Goal: Task Accomplishment & Management: Manage account settings

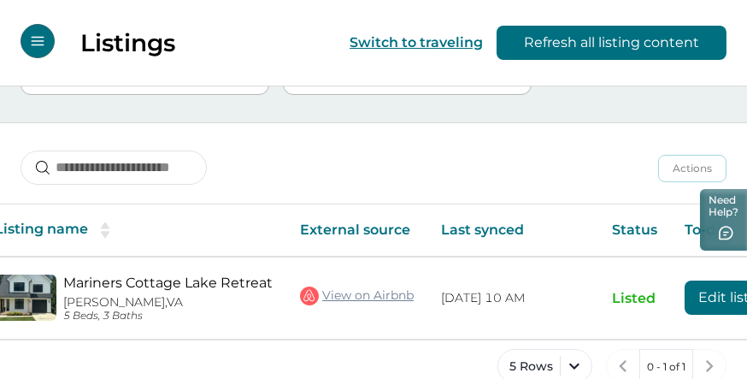
scroll to position [0, 197]
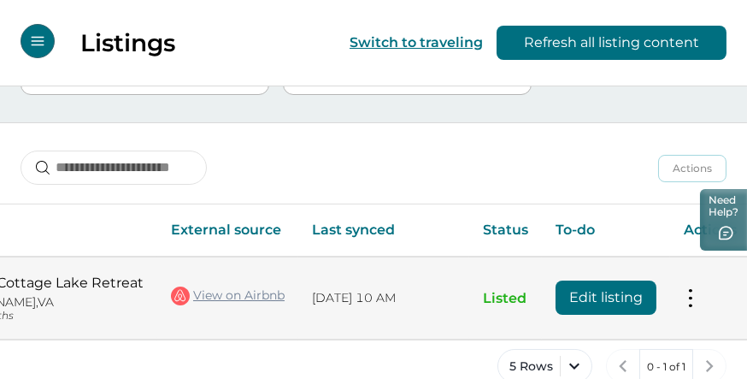
click at [586, 287] on button "Edit listing" at bounding box center [605, 297] width 101 height 34
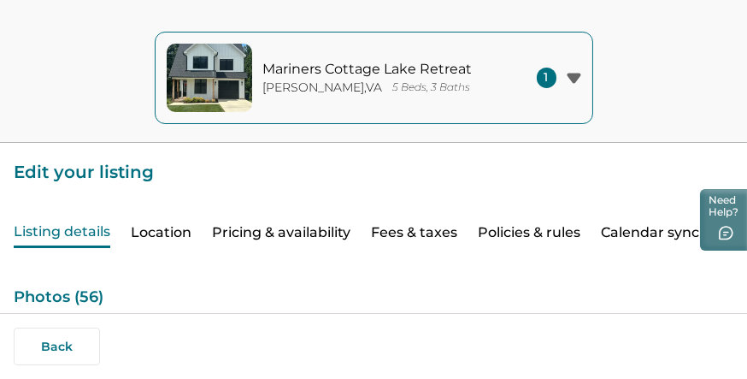
click at [176, 235] on button "Location" at bounding box center [161, 233] width 61 height 30
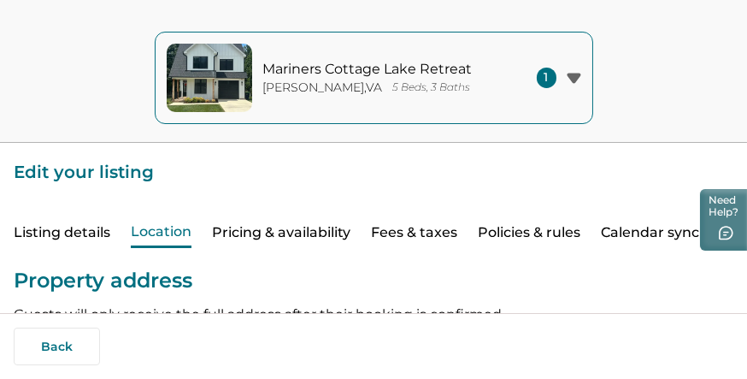
click at [292, 235] on button "Pricing & availability" at bounding box center [281, 233] width 138 height 30
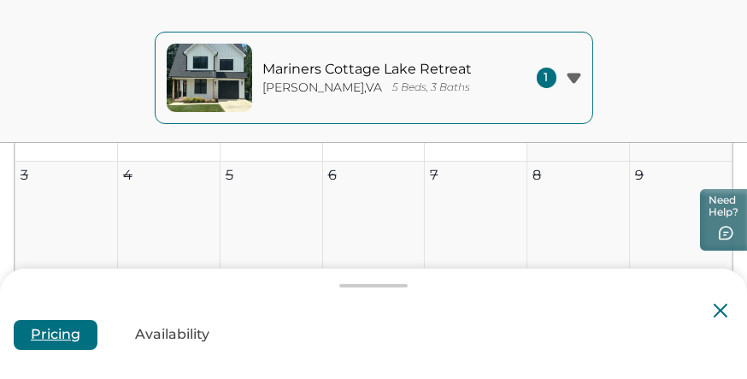
click at [189, 337] on button "Availability" at bounding box center [172, 335] width 109 height 30
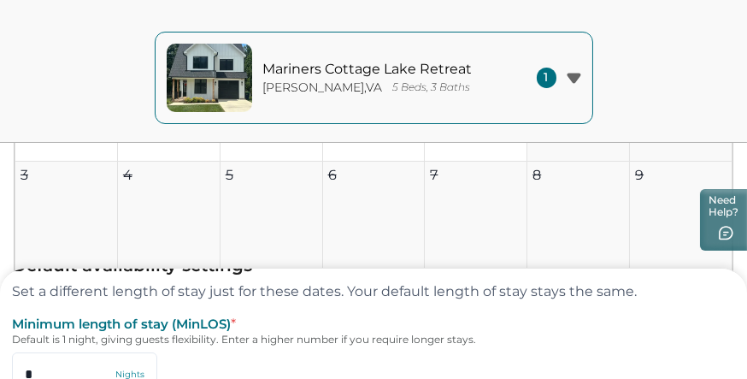
scroll to position [217, 0]
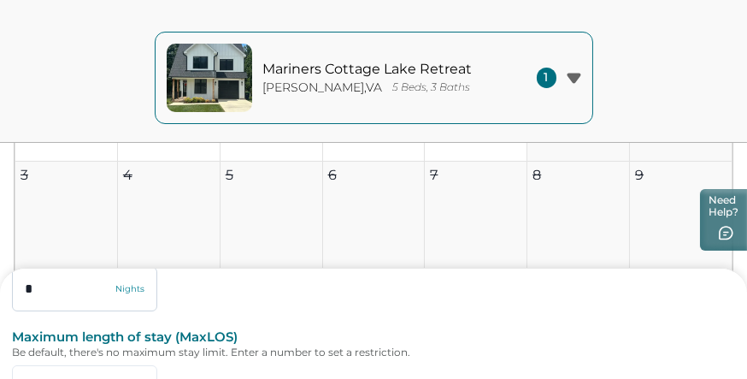
click at [23, 292] on input "*" at bounding box center [84, 289] width 145 height 44
drag, startPoint x: 36, startPoint y: 290, endPoint x: 25, endPoint y: 292, distance: 11.4
click at [25, 292] on input "*" at bounding box center [84, 289] width 145 height 44
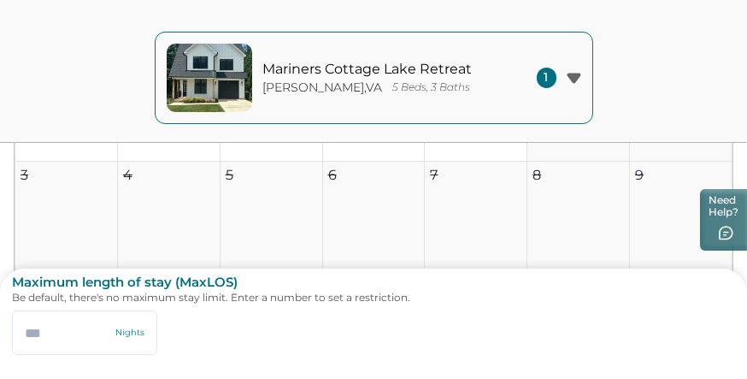
scroll to position [357, 0]
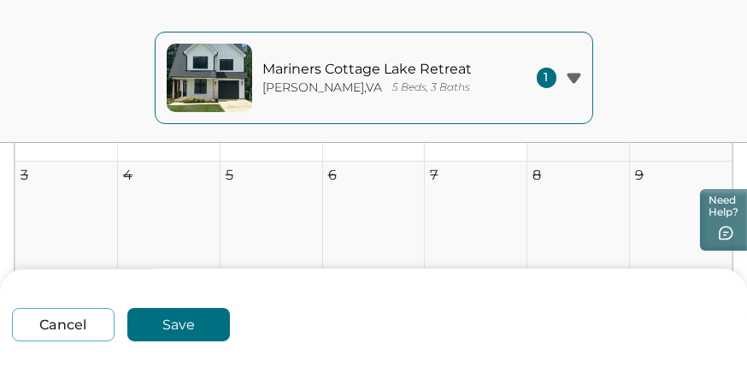
type input "*"
click at [192, 327] on button "Save" at bounding box center [178, 324] width 103 height 33
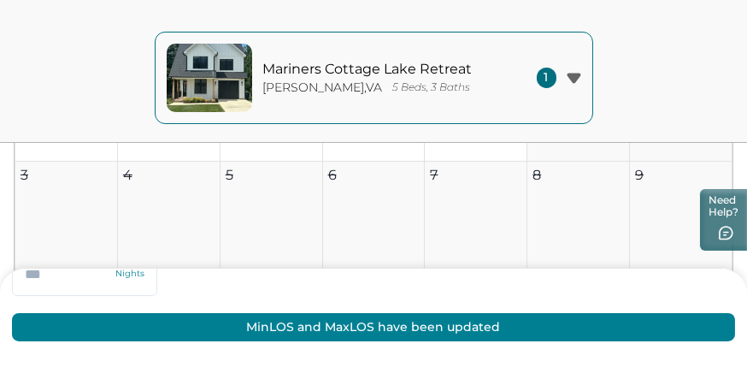
type input "*"
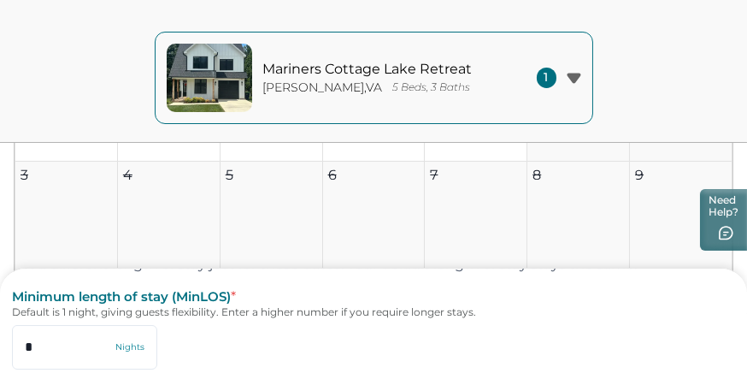
scroll to position [0, 0]
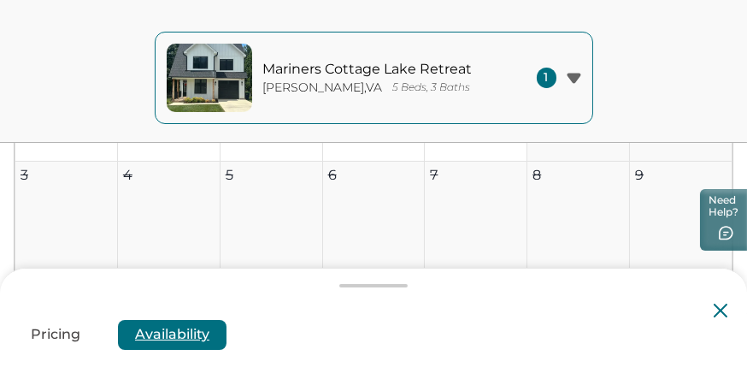
click at [715, 312] on icon at bounding box center [720, 310] width 14 height 14
click at [724, 307] on icon at bounding box center [720, 310] width 14 height 14
click at [718, 306] on icon at bounding box center [720, 310] width 14 height 14
click at [722, 309] on icon at bounding box center [720, 310] width 14 height 14
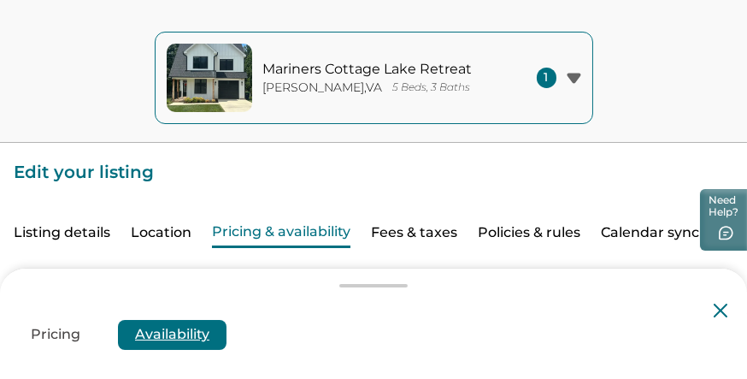
type input "*"
type input "***"
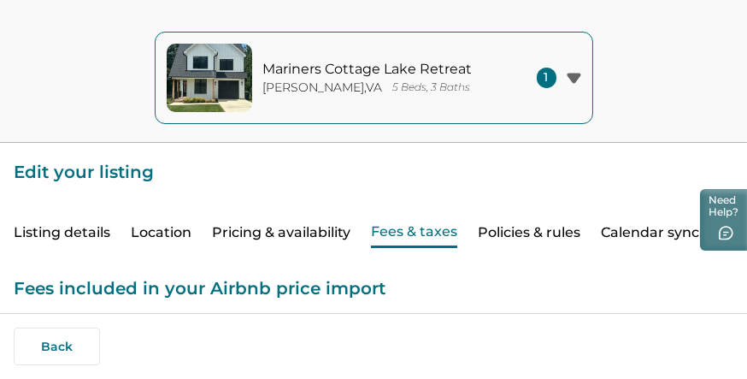
click at [539, 238] on button "Policies & rules" at bounding box center [529, 233] width 103 height 30
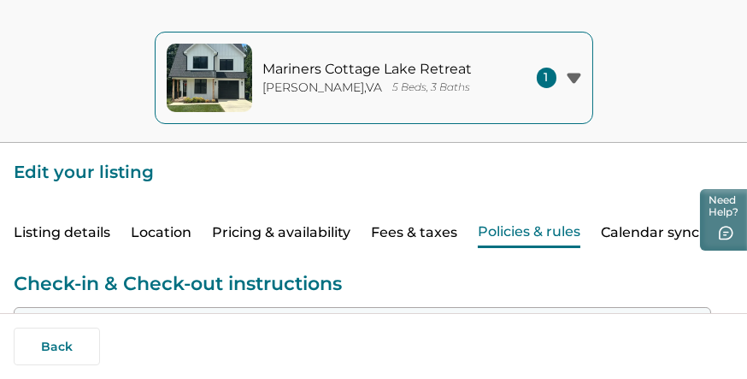
click at [618, 242] on button "Calendar sync" at bounding box center [650, 233] width 98 height 30
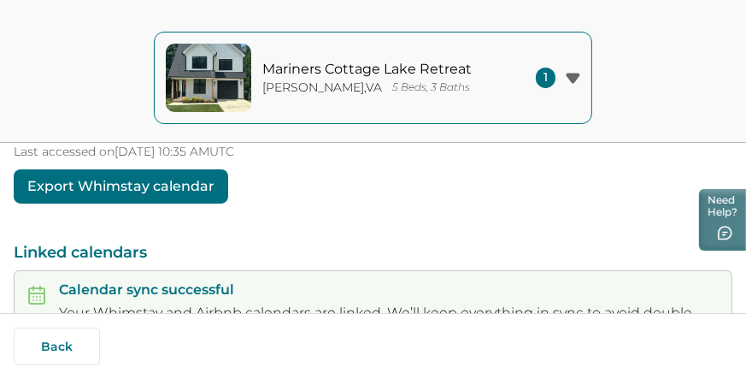
scroll to position [171, 0]
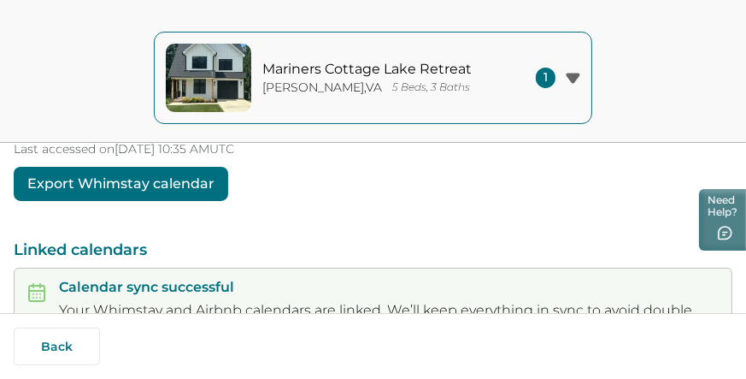
click at [189, 190] on button "Export Whimstay calendar" at bounding box center [121, 184] width 214 height 34
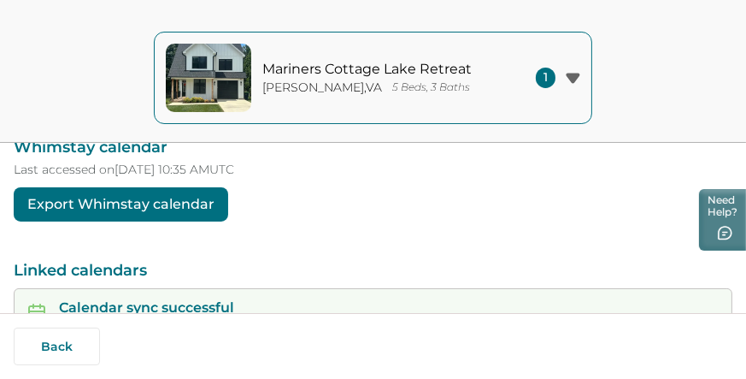
scroll to position [75, 0]
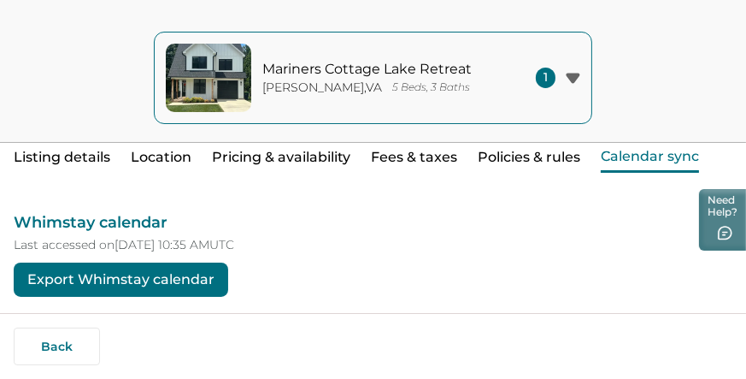
click at [151, 281] on button "Export Whimstay calendar" at bounding box center [121, 279] width 214 height 34
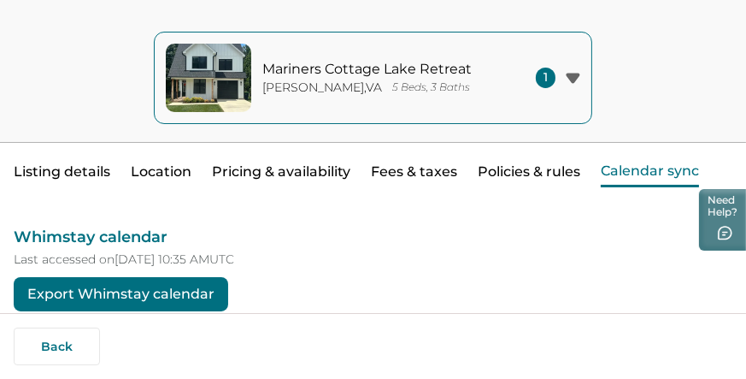
scroll to position [85, 0]
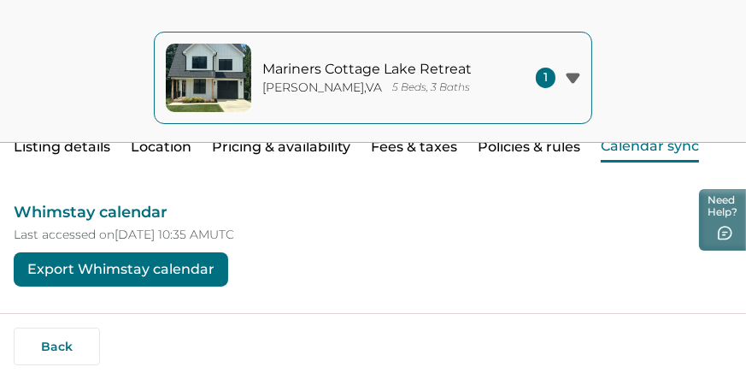
click at [630, 145] on button "Calendar sync" at bounding box center [650, 147] width 98 height 30
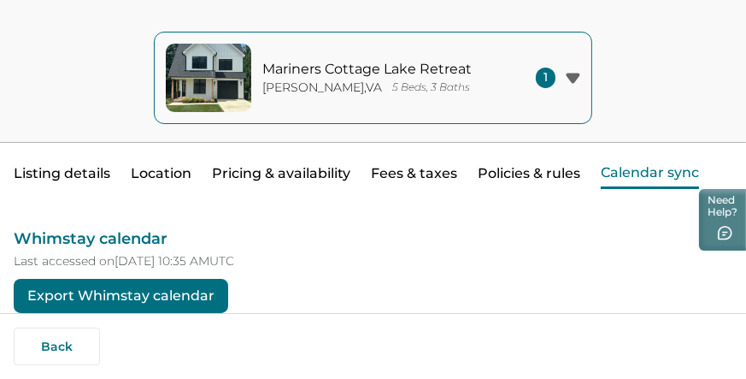
scroll to position [0, 0]
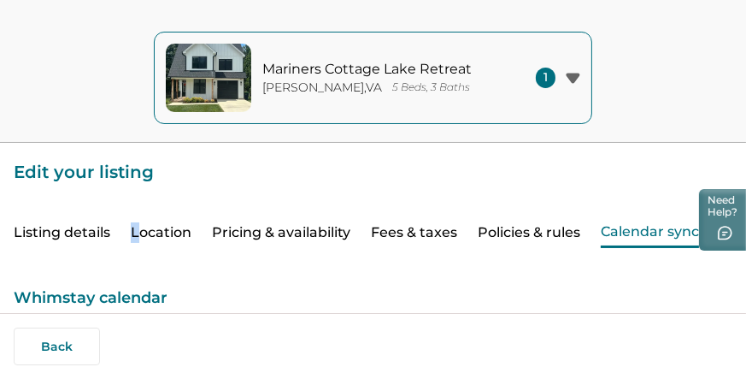
drag, startPoint x: 257, startPoint y: 252, endPoint x: 135, endPoint y: 203, distance: 131.5
click at [135, 203] on div "Listing details Location Pricing & availability Fees & taxes Policies & rules C…" at bounding box center [373, 216] width 719 height 64
drag, startPoint x: 135, startPoint y: 203, endPoint x: 356, endPoint y: 201, distance: 221.3
click at [356, 201] on div "Listing details Location Pricing & availability Fees & taxes Policies & rules C…" at bounding box center [373, 216] width 719 height 64
